Goal: Transaction & Acquisition: Purchase product/service

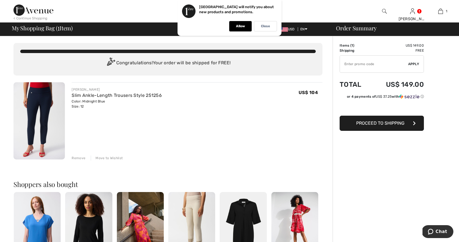
click at [79, 157] on div "Remove" at bounding box center [79, 158] width 14 height 5
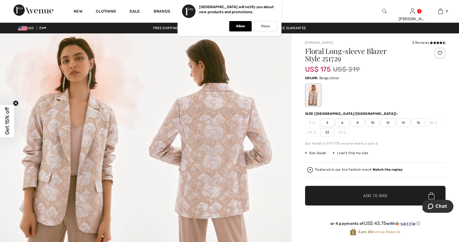
click at [405, 124] on span "14" at bounding box center [403, 123] width 14 height 8
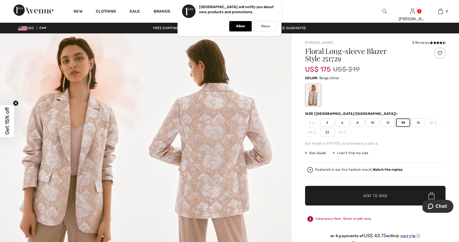
click at [389, 191] on span "✔ Added to Bag Add to Bag" at bounding box center [375, 196] width 141 height 20
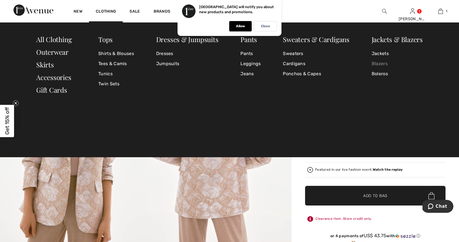
click at [377, 62] on link "Blazers" at bounding box center [397, 64] width 51 height 10
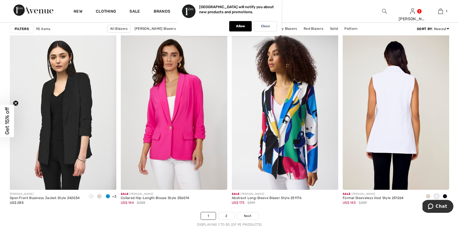
scroll to position [2700, 0]
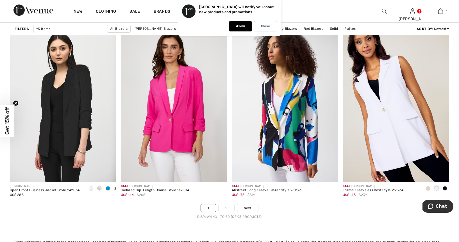
click at [227, 206] on link "2" at bounding box center [226, 208] width 15 height 7
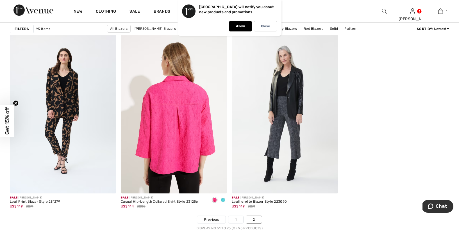
scroll to position [2530, 0]
